Goal: Task Accomplishment & Management: Manage account settings

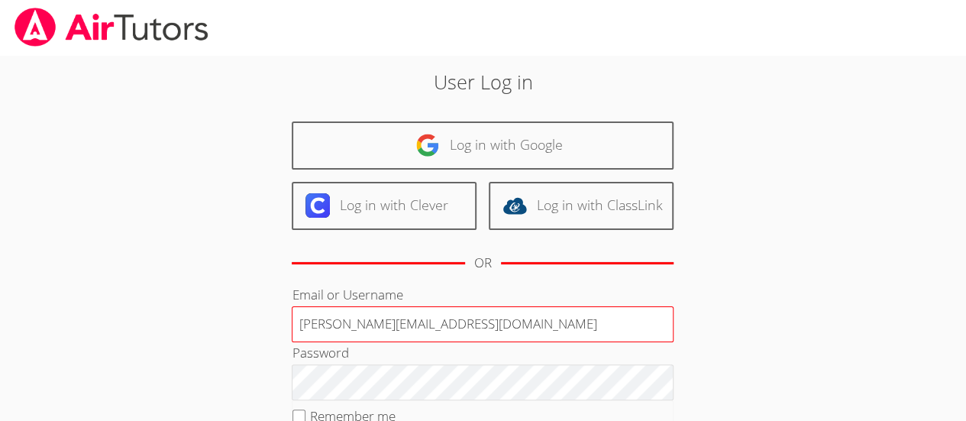
click at [457, 316] on input "Deniseandrews@airtutors.org" at bounding box center [483, 324] width 382 height 37
type input "Deniseandrewstutor@GMAIL.COM"
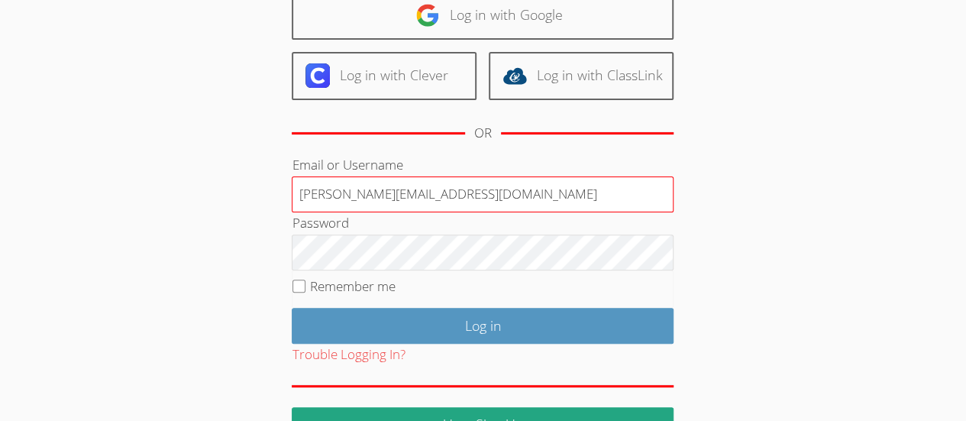
scroll to position [131, 0]
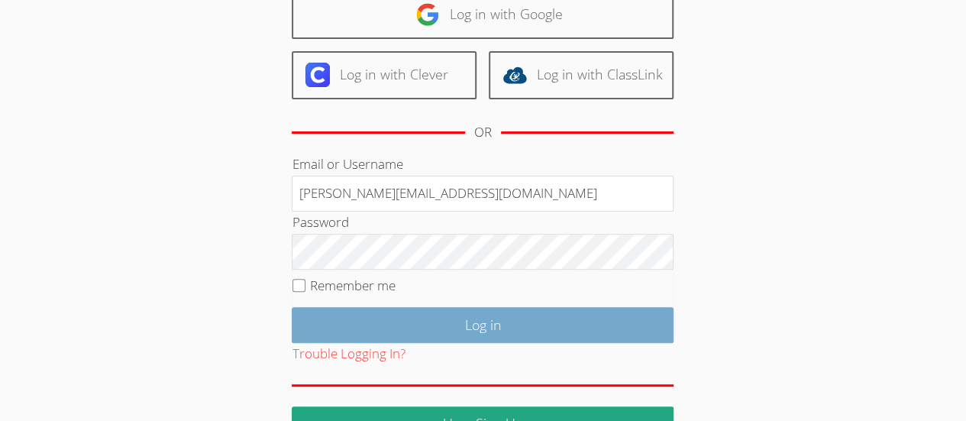
click at [586, 320] on input "Log in" at bounding box center [483, 325] width 382 height 36
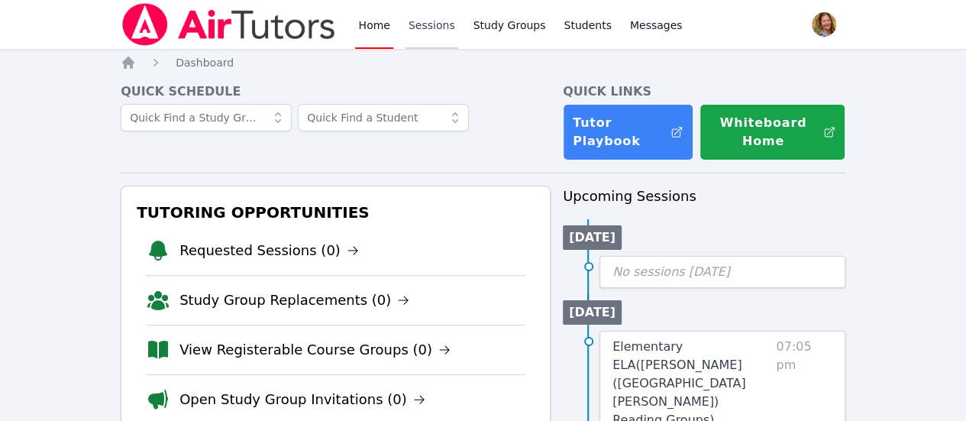
click at [434, 27] on link "Sessions" at bounding box center [431, 24] width 53 height 49
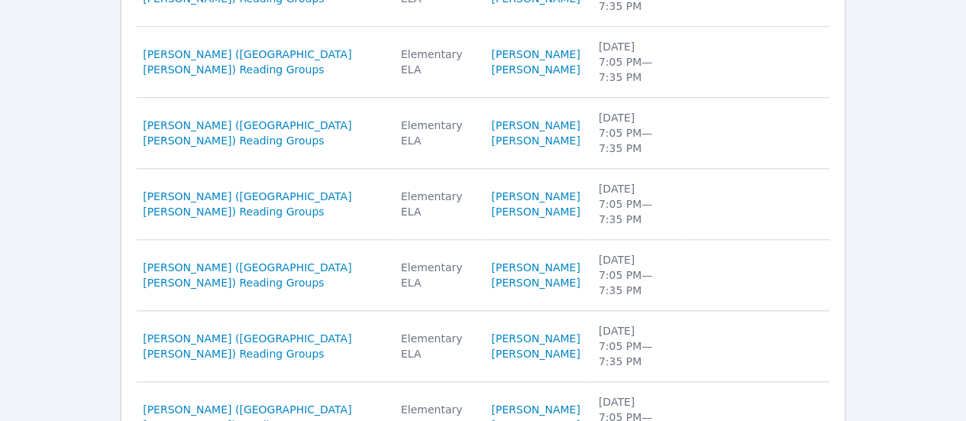
scroll to position [634, 0]
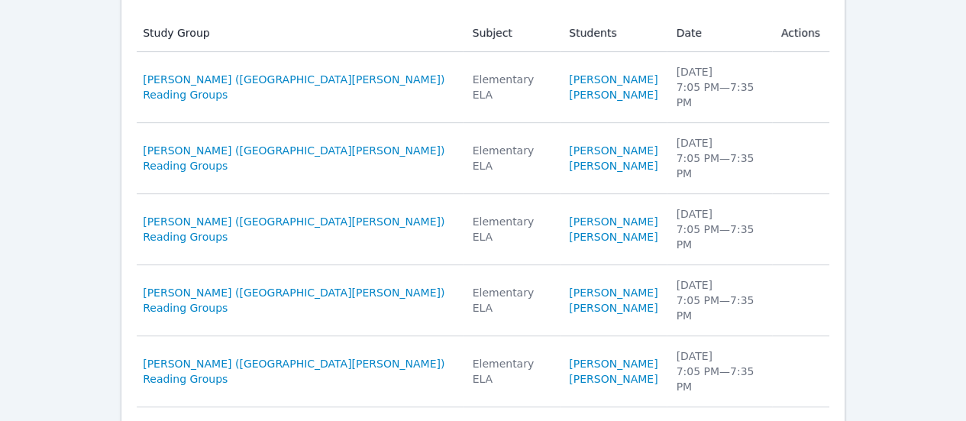
scroll to position [318, 0]
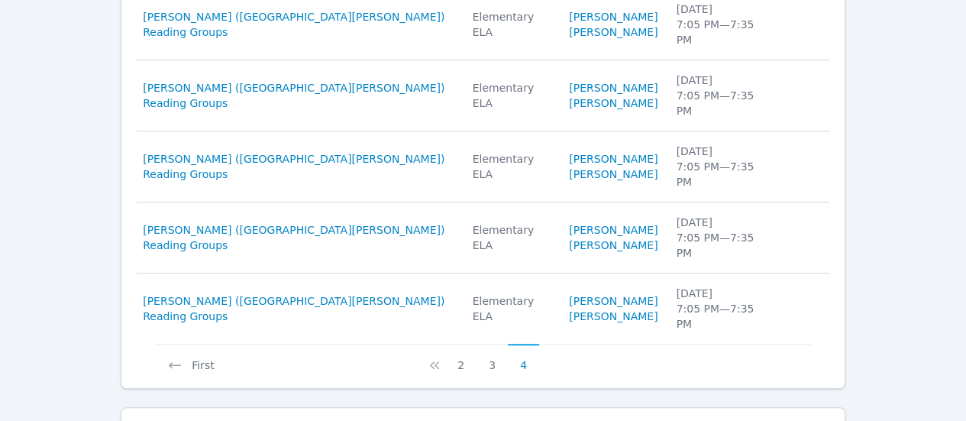
click at [431, 357] on icon at bounding box center [434, 364] width 15 height 15
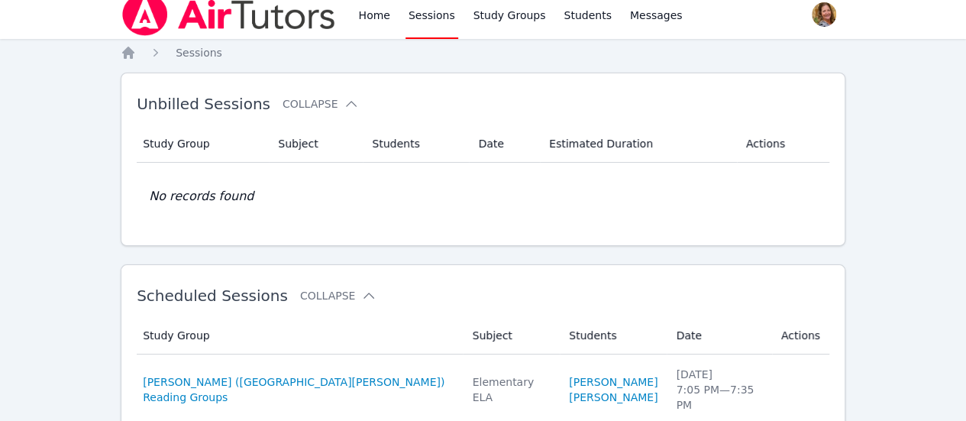
scroll to position [668, 0]
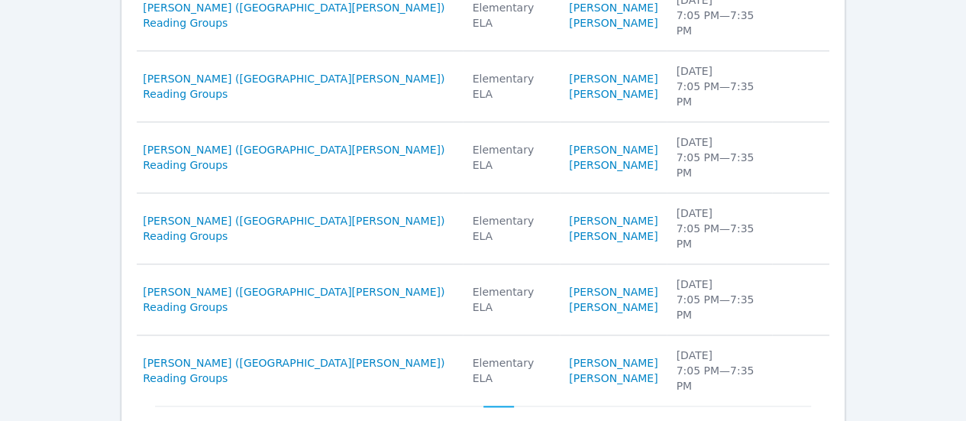
click at [432, 405] on button "1" at bounding box center [436, 419] width 31 height 29
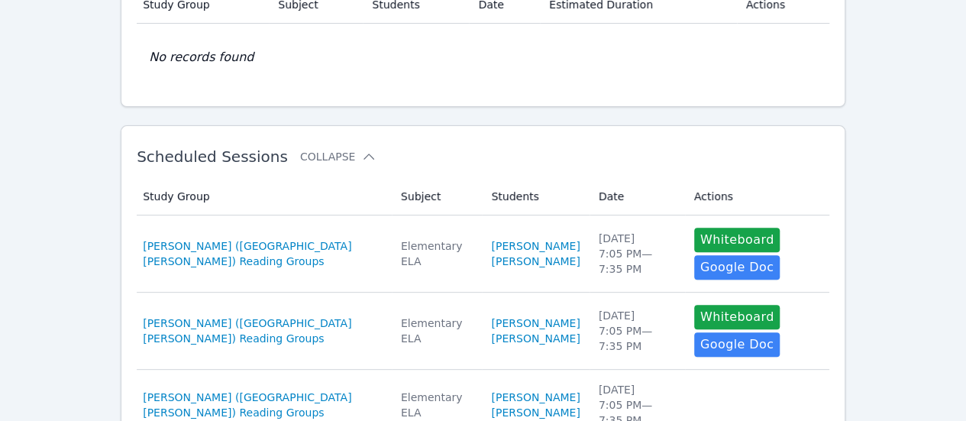
scroll to position [154, 0]
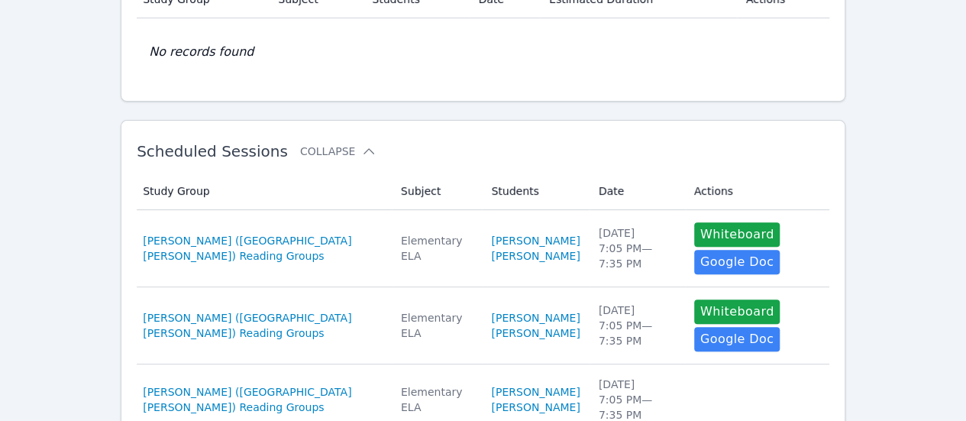
click at [293, 243] on span "Romero Cruz (Santa Ana) Reading Groups" at bounding box center [263, 248] width 240 height 31
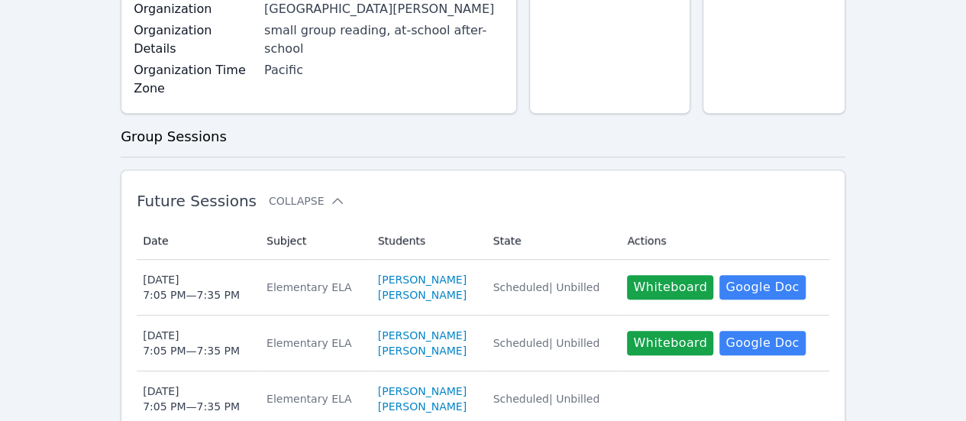
scroll to position [341, 0]
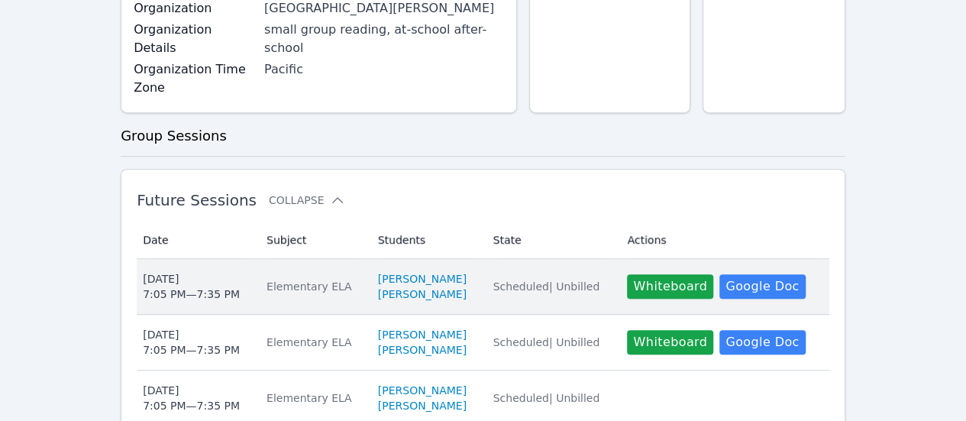
click at [308, 279] on div "Elementary ELA" at bounding box center [312, 286] width 93 height 15
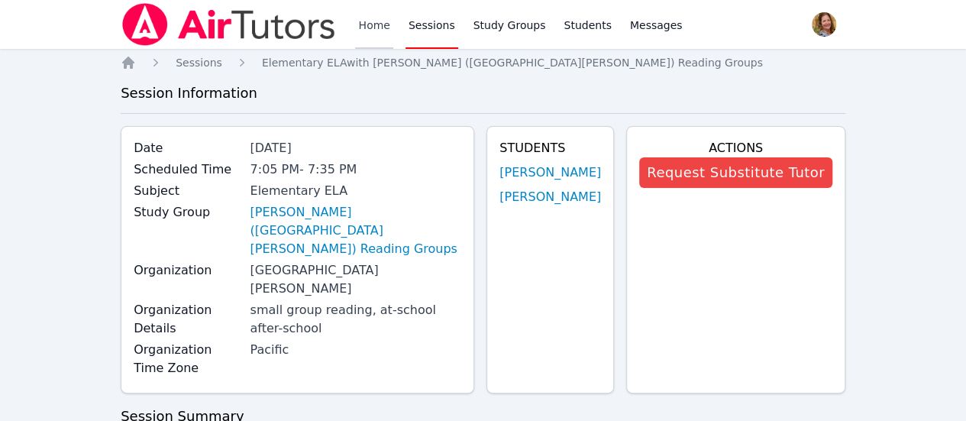
click at [380, 26] on link "Home" at bounding box center [373, 24] width 37 height 49
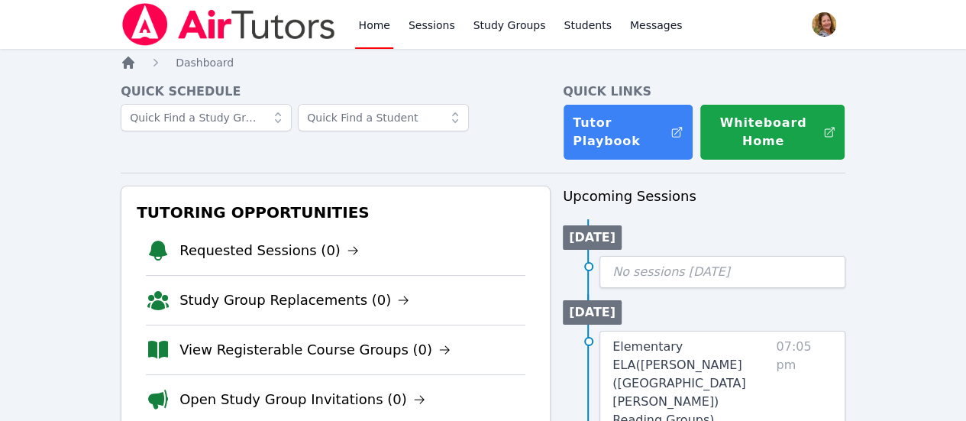
click at [126, 60] on icon "Breadcrumb" at bounding box center [128, 62] width 12 height 12
click at [495, 25] on link "Study Groups" at bounding box center [509, 24] width 79 height 49
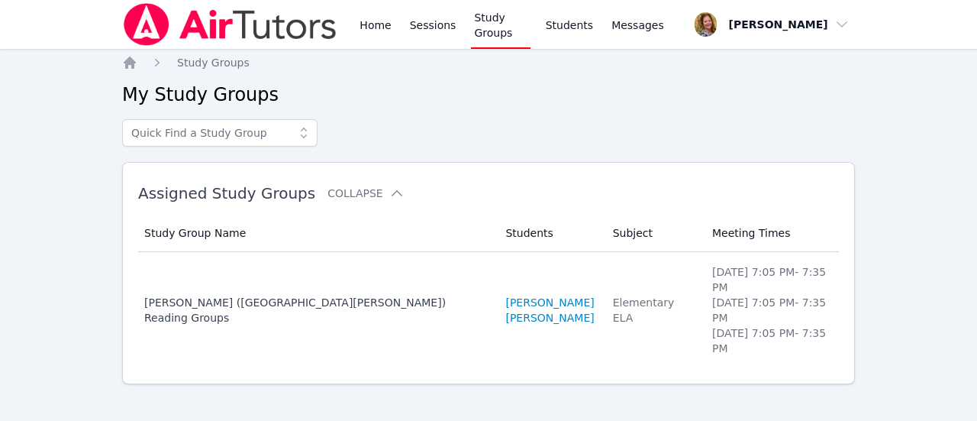
click at [557, 24] on link "Students" at bounding box center [569, 24] width 53 height 49
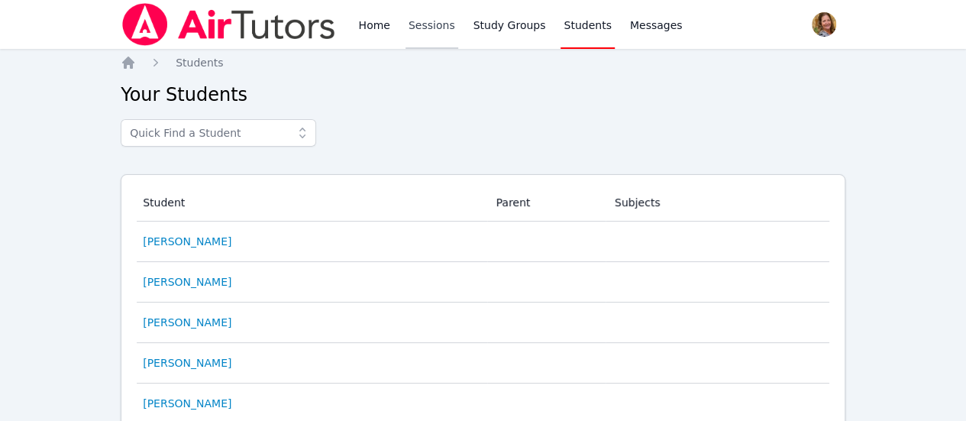
click at [432, 22] on link "Sessions" at bounding box center [431, 24] width 53 height 49
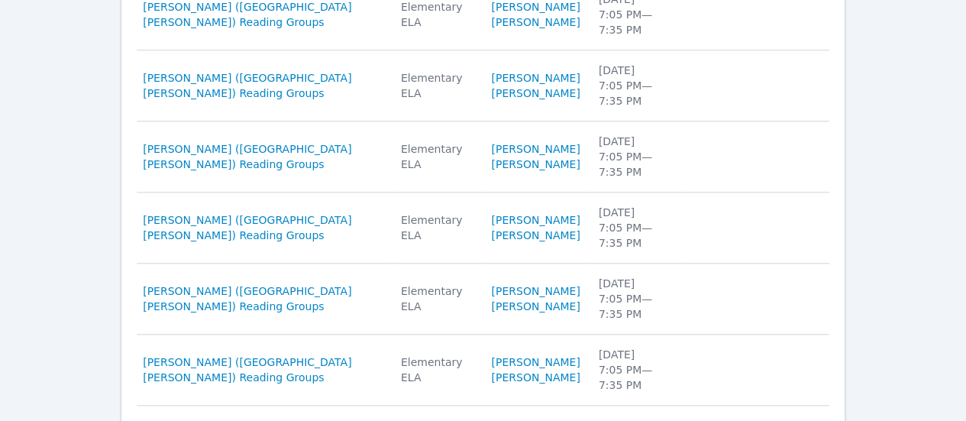
scroll to position [621, 0]
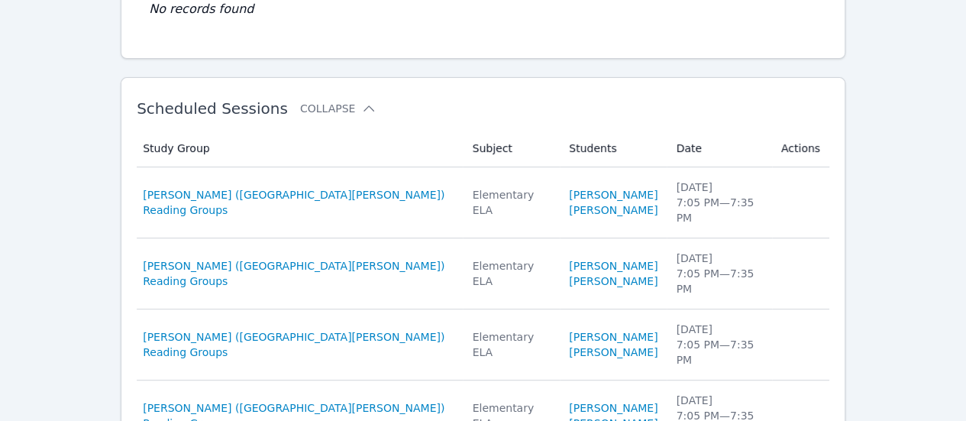
scroll to position [0, 0]
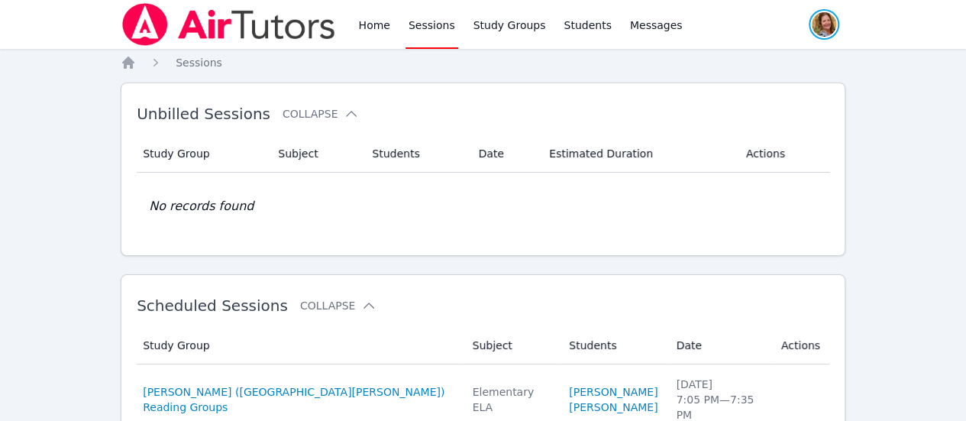
click at [807, 32] on span "button" at bounding box center [824, 25] width 34 height 34
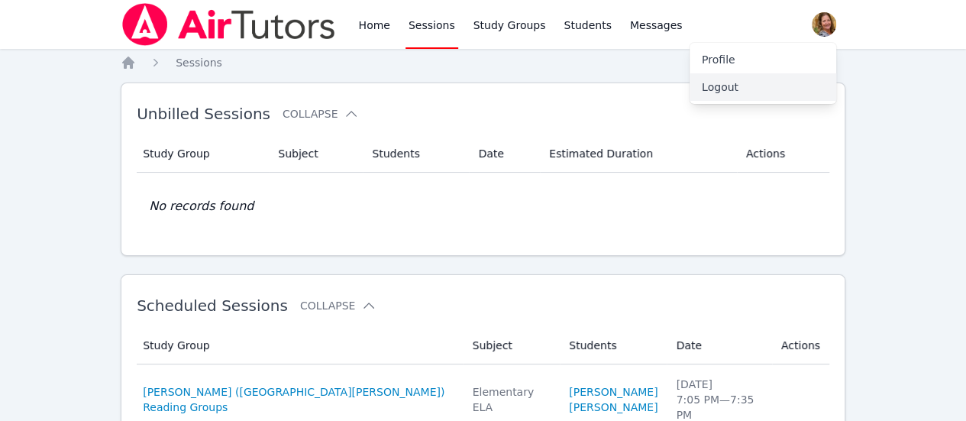
click at [721, 95] on button "Logout" at bounding box center [762, 86] width 147 height 27
